Goal: Navigation & Orientation: Understand site structure

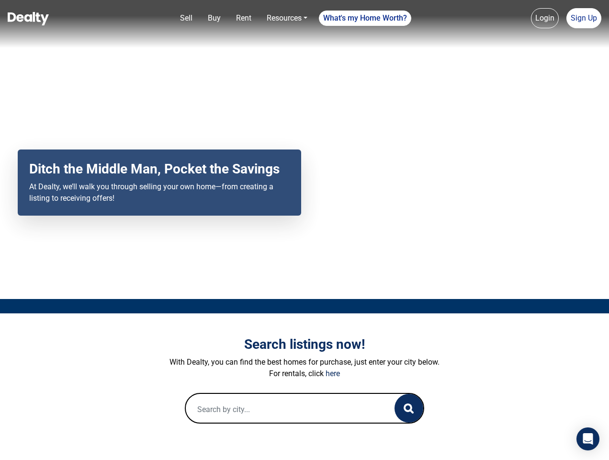
click at [305, 230] on div "Your browser does not support the video tag. Ditch the Middle Man, Pocket the S…" at bounding box center [304, 149] width 609 height 299
click at [186, 18] on link "Sell" at bounding box center [186, 18] width 20 height 19
click at [214, 18] on nav "Sell Buy Rent Resources Loan Calculator Loan Options Find an agent What's my Ho…" at bounding box center [304, 24] width 609 height 48
click at [244, 18] on link "Rent" at bounding box center [243, 18] width 23 height 19
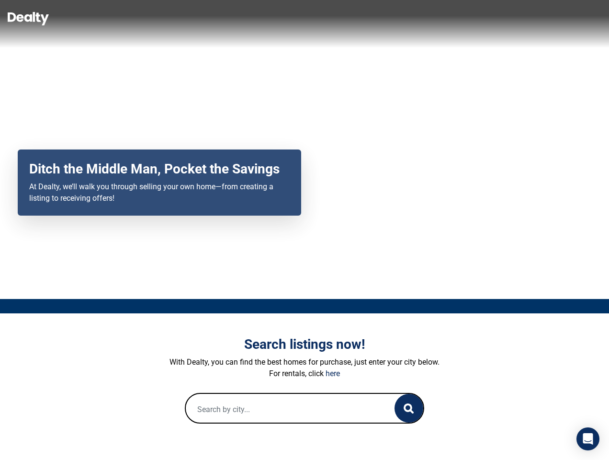
click at [287, 18] on link "Resources" at bounding box center [287, 18] width 48 height 19
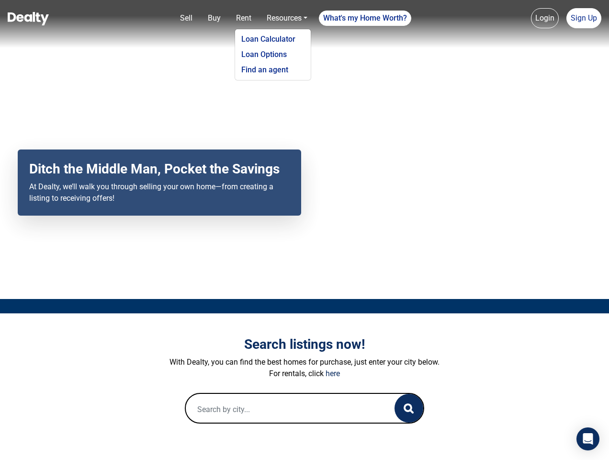
click at [365, 18] on link "What's my Home Worth?" at bounding box center [365, 18] width 92 height 15
click at [545, 18] on link "Login" at bounding box center [545, 18] width 28 height 20
click at [584, 18] on link "Sign Up" at bounding box center [584, 18] width 35 height 20
click at [409, 408] on icon "button" at bounding box center [409, 408] width 10 height 10
click at [588, 439] on icon "Open Intercom Messenger" at bounding box center [588, 438] width 10 height 11
